Goal: Task Accomplishment & Management: Use online tool/utility

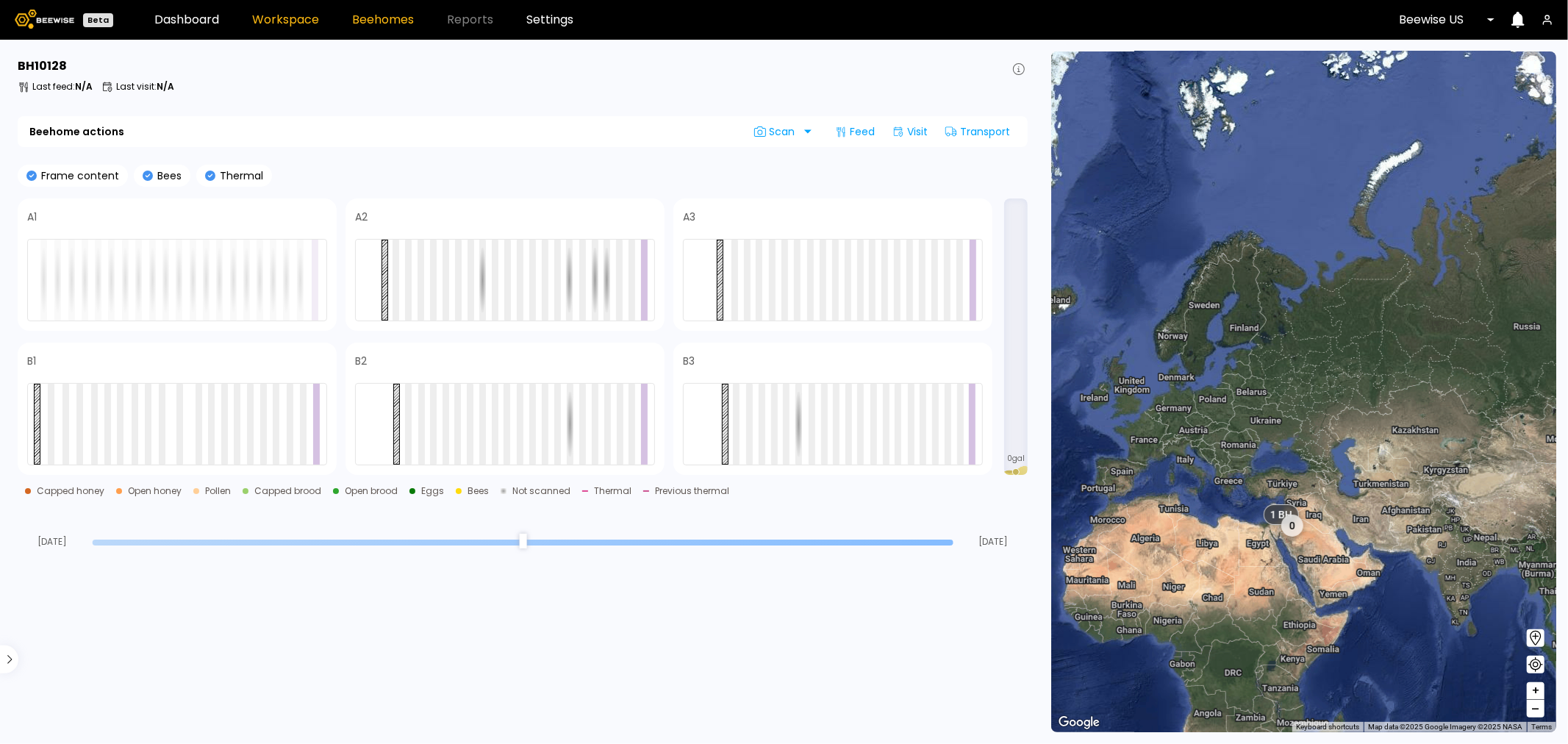
click at [263, 16] on link "Workspace" at bounding box center [285, 20] width 67 height 12
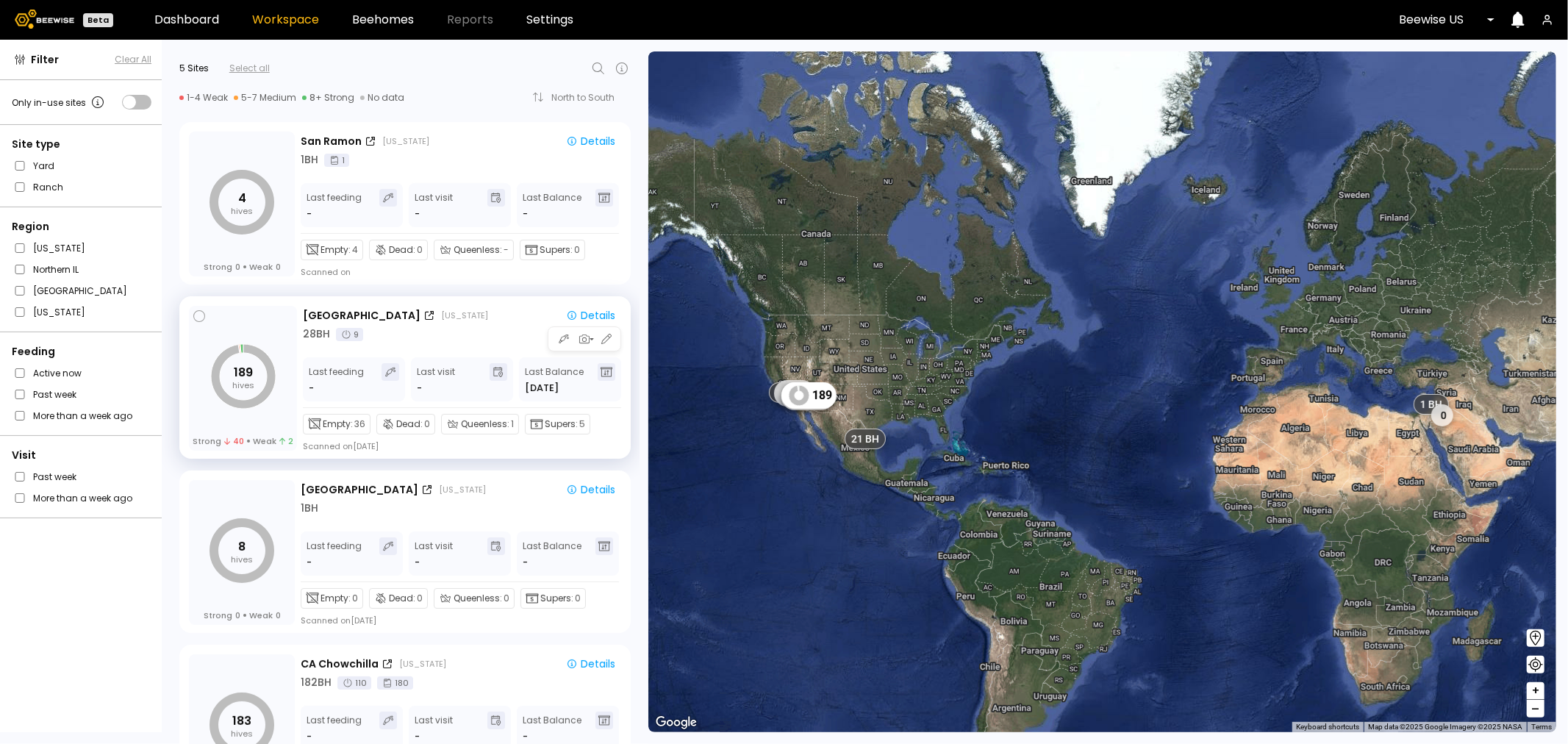
click at [238, 373] on tspan "189" at bounding box center [244, 372] width 19 height 17
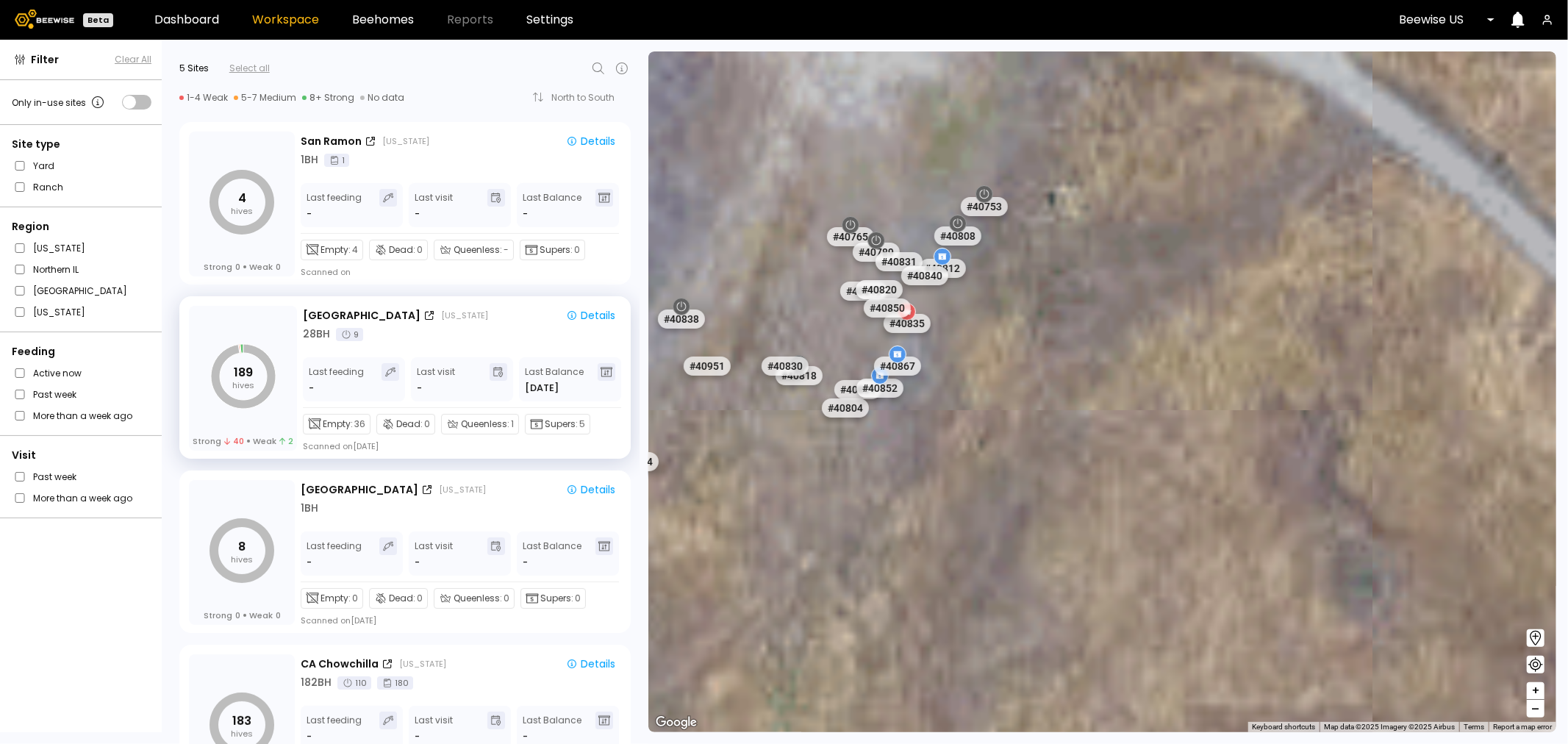
drag, startPoint x: 945, startPoint y: 545, endPoint x: 1230, endPoint y: 539, distance: 285.1
click at [1230, 539] on div "# 41205 # 41217 # 41325 # 41228 # 41300 # 41322 # 41334 # 41151 # 41243 # 41341…" at bounding box center [1102, 391] width 908 height 681
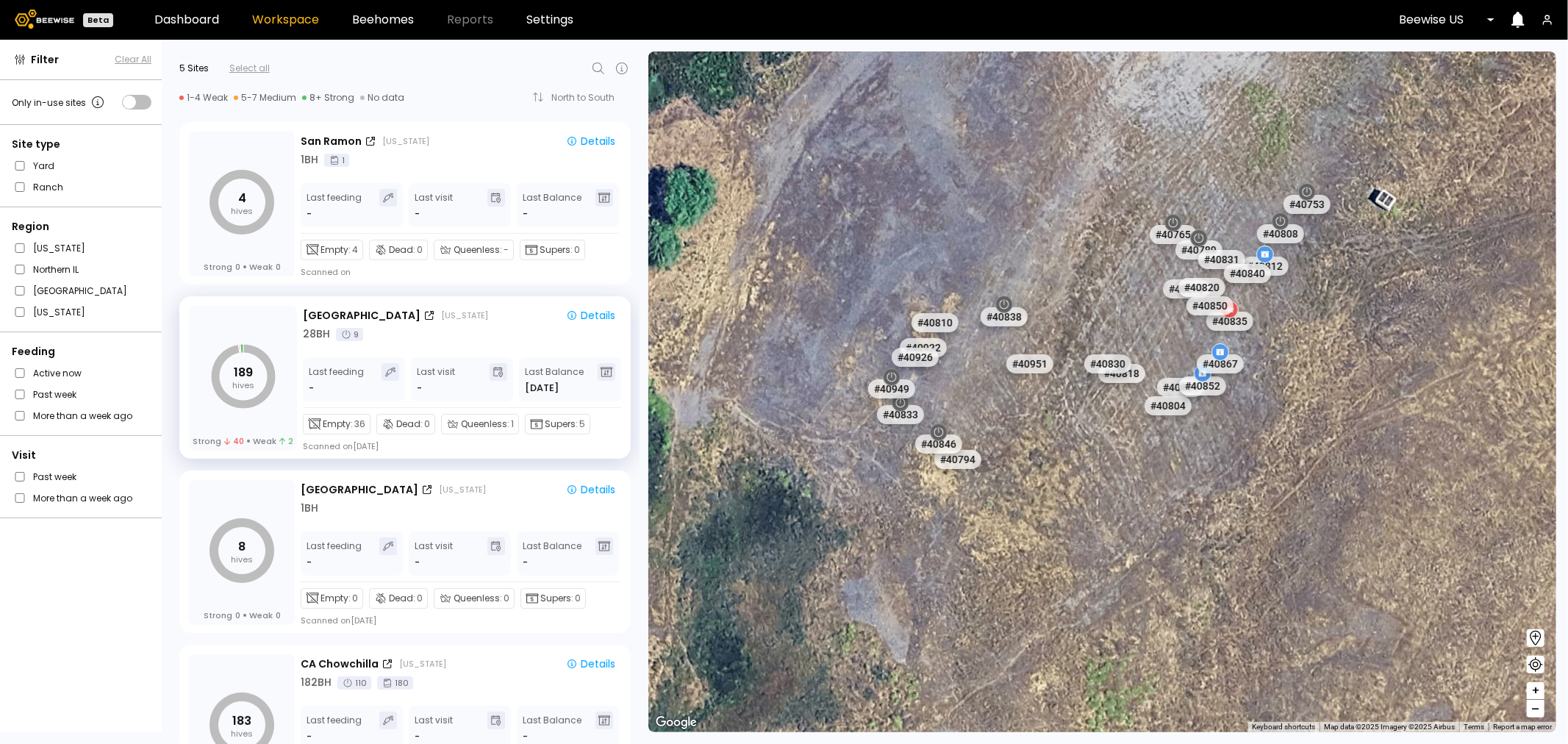
drag, startPoint x: 1162, startPoint y: 539, endPoint x: 1248, endPoint y: 541, distance: 86.0
click at [1248, 541] on div "# 41205 # 41217 # 41325 # 41228 # 41300 # 41322 # 41334 # 41151 # 41243 # 41341…" at bounding box center [1102, 391] width 908 height 681
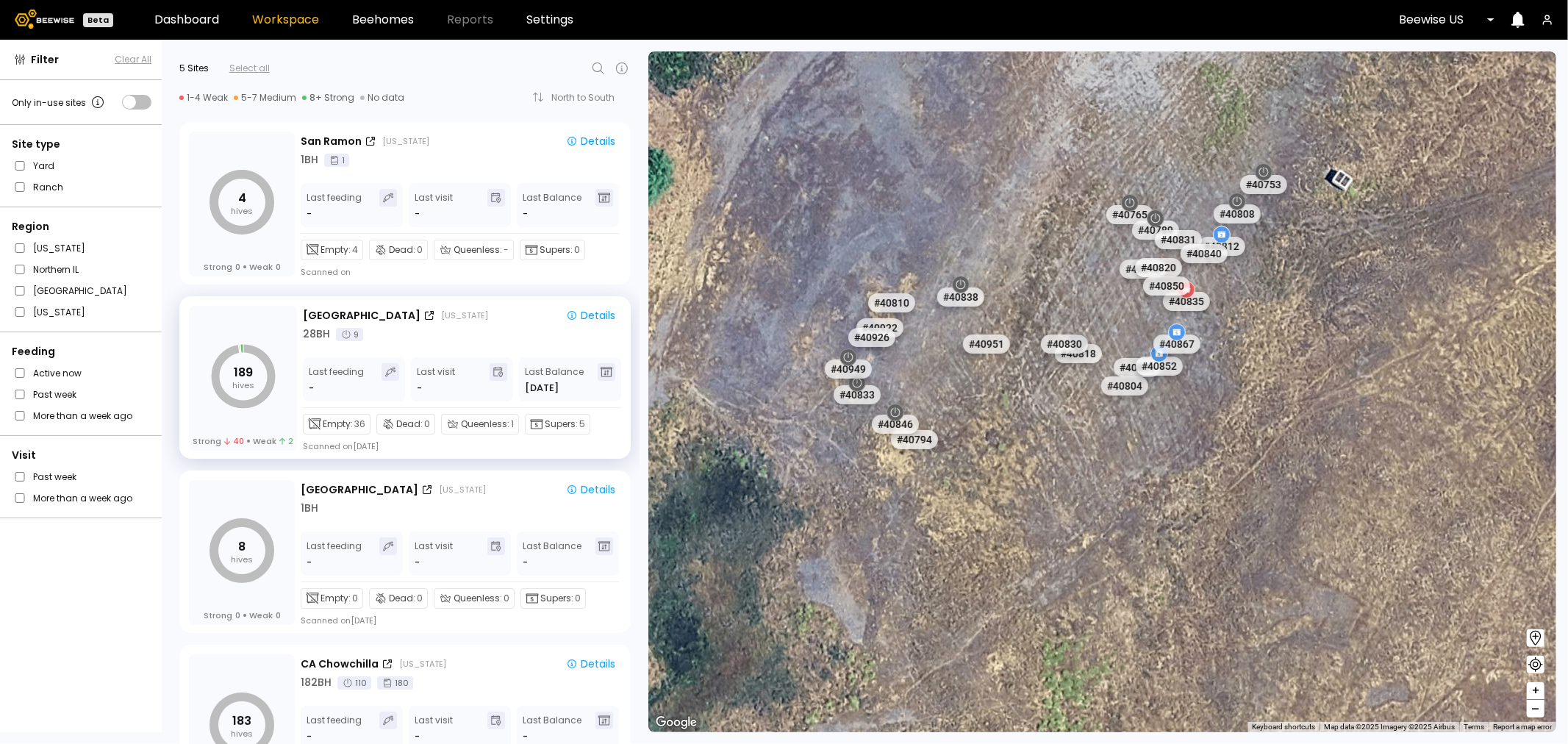
drag, startPoint x: 910, startPoint y: 496, endPoint x: 1024, endPoint y: 513, distance: 115.3
click at [1024, 513] on div "# 41205 # 41217 # 41325 # 41228 # 41300 # 41322 # 41334 # 41151 # 41243 # 41341…" at bounding box center [1102, 391] width 908 height 681
click at [589, 342] on div "button" at bounding box center [586, 338] width 17 height 13
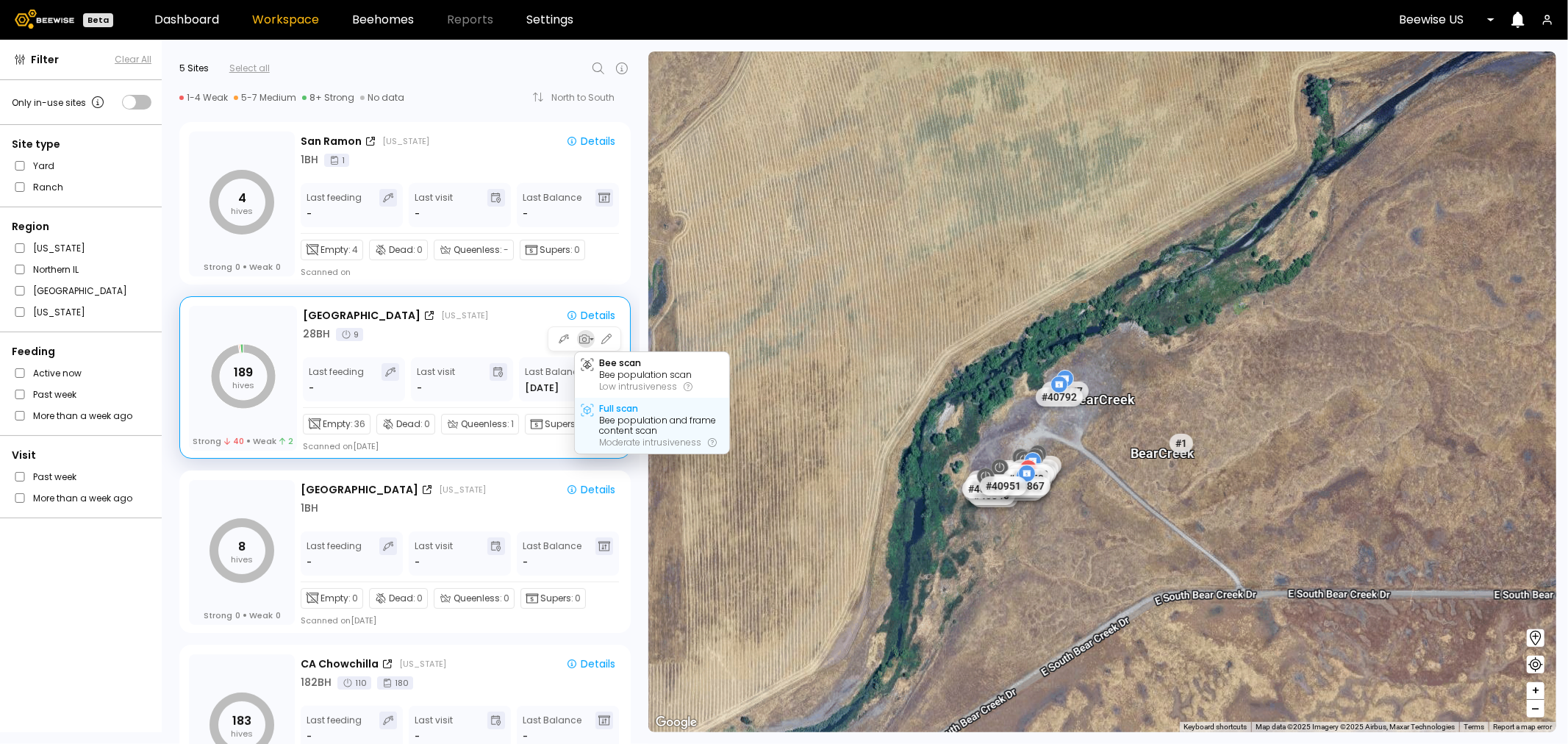
click at [596, 414] on div "Full scan Bee population and frame content scan Moderate intrusiveness" at bounding box center [652, 425] width 154 height 56
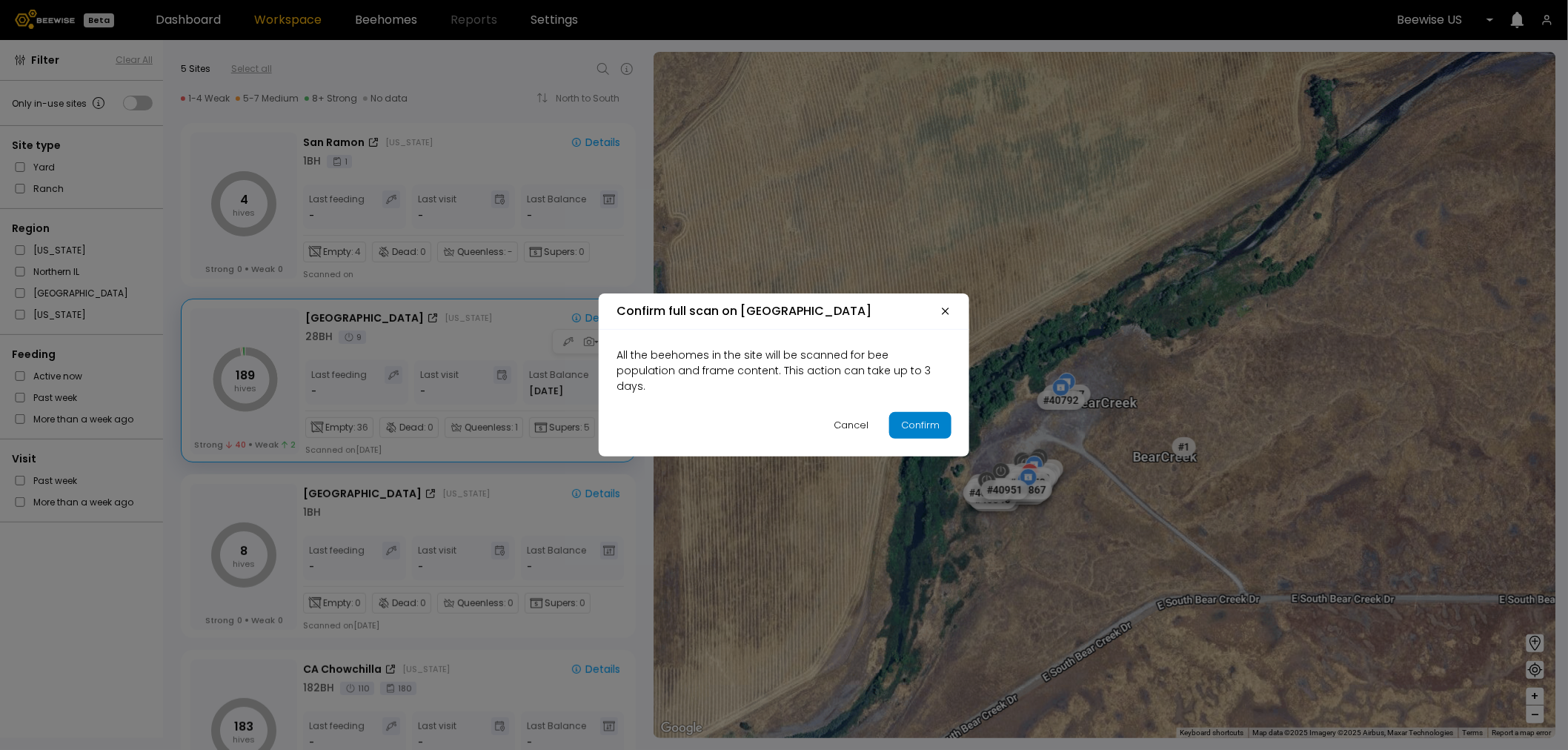
click at [932, 418] on div "Confirm" at bounding box center [920, 425] width 38 height 15
